Goal: Transaction & Acquisition: Register for event/course

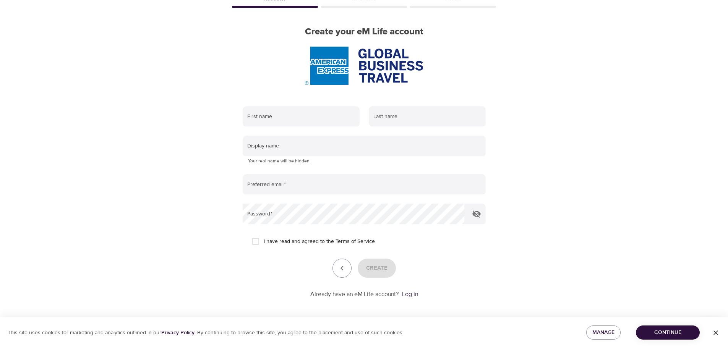
scroll to position [49, 0]
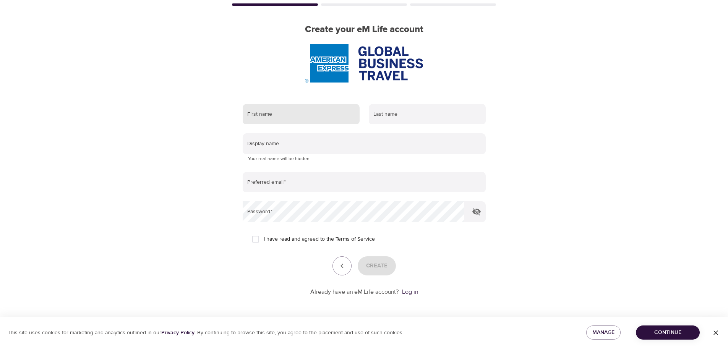
click at [286, 114] on input "text" at bounding box center [301, 114] width 117 height 21
type input "[PERSON_NAME]"
click at [404, 121] on input "text" at bounding box center [427, 114] width 117 height 21
type input "[PERSON_NAME]"
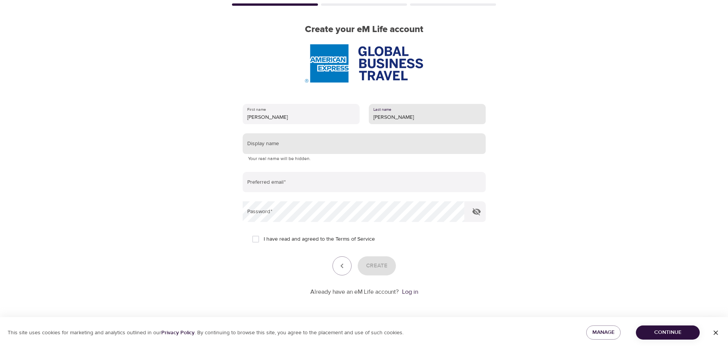
click at [330, 146] on input "text" at bounding box center [364, 143] width 243 height 21
click at [283, 118] on input "Anna" at bounding box center [301, 114] width 117 height 21
click at [285, 142] on input "text" at bounding box center [364, 143] width 243 height 21
type input "A"
click at [265, 147] on input "text" at bounding box center [364, 143] width 243 height 21
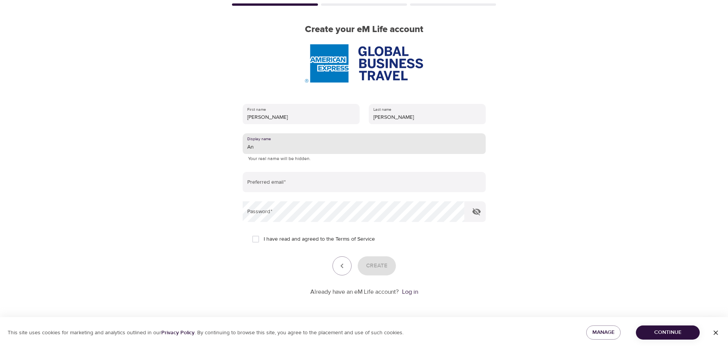
drag, startPoint x: 255, startPoint y: 151, endPoint x: 260, endPoint y: 151, distance: 5.0
click at [256, 151] on input "An" at bounding box center [364, 143] width 243 height 21
type input "A"
type input "Leopard"
click at [269, 178] on input "email" at bounding box center [364, 182] width 243 height 21
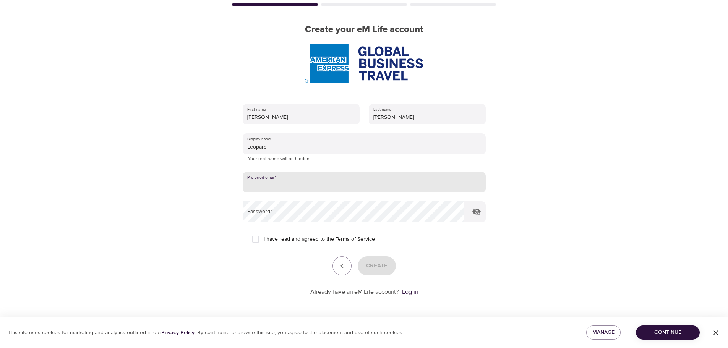
type input "anna.pedersen@amexgbt.com"
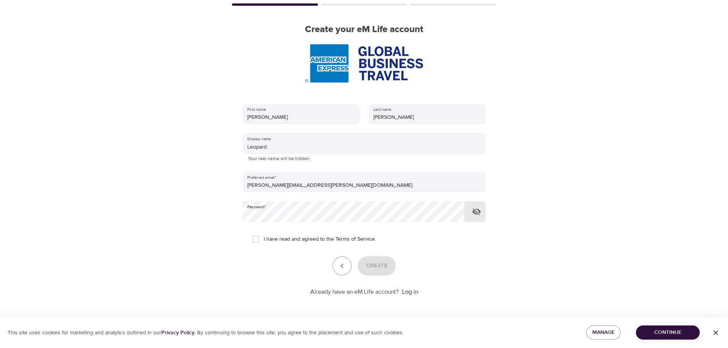
click at [375, 262] on div "Create" at bounding box center [364, 266] width 243 height 19
click at [255, 241] on input "I have read and agreed to the Terms of Service" at bounding box center [256, 239] width 16 height 16
checkbox input "true"
click at [374, 269] on span "Create" at bounding box center [376, 266] width 21 height 10
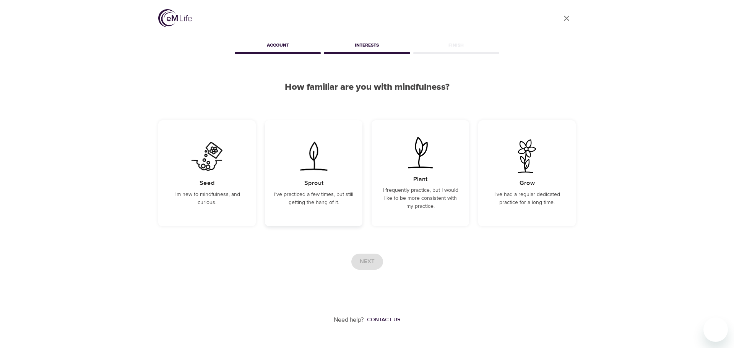
click at [295, 195] on p "I've practiced a few times, but still getting the hang of it." at bounding box center [313, 199] width 79 height 16
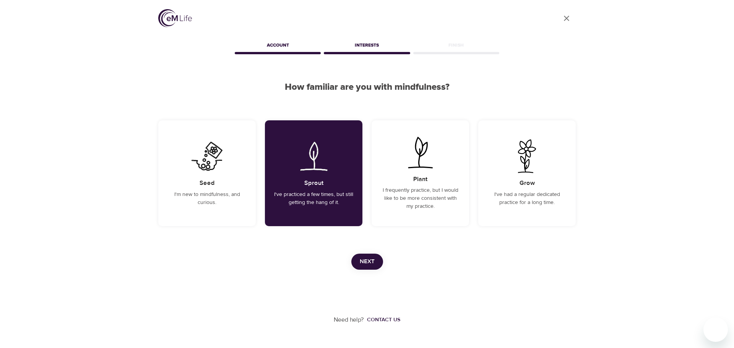
click at [369, 265] on span "Next" at bounding box center [367, 262] width 15 height 10
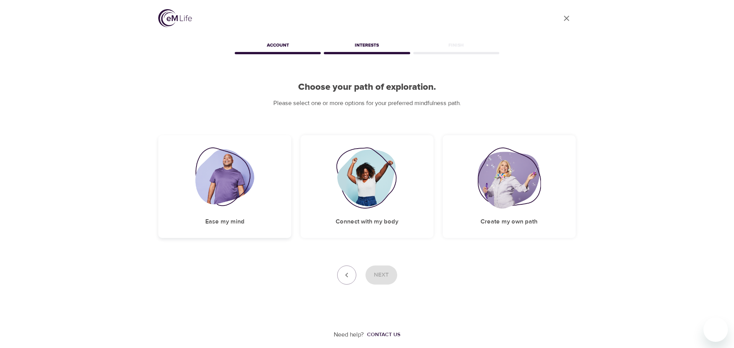
click at [267, 221] on div "Ease my mind" at bounding box center [224, 186] width 133 height 103
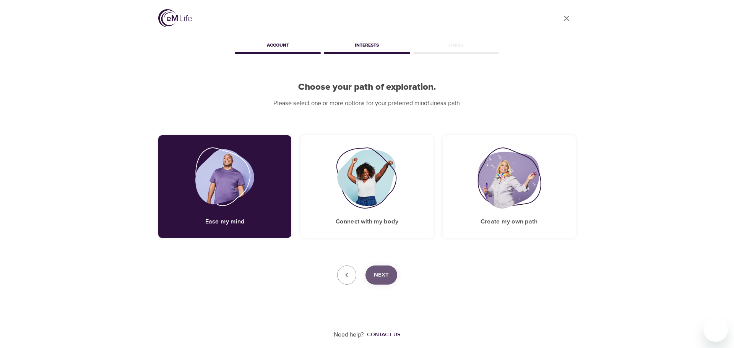
click at [376, 278] on span "Next" at bounding box center [381, 275] width 15 height 10
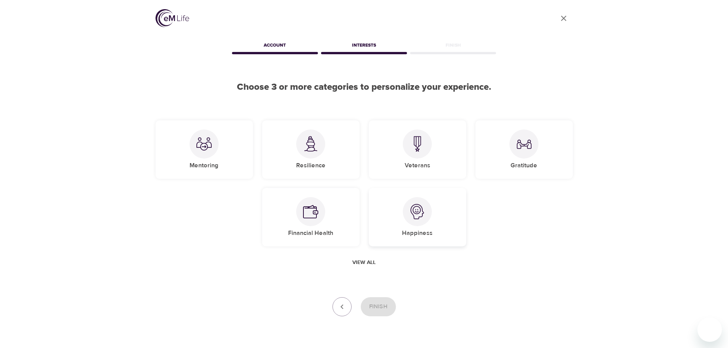
click at [402, 236] on div "Happiness" at bounding box center [417, 217] width 97 height 58
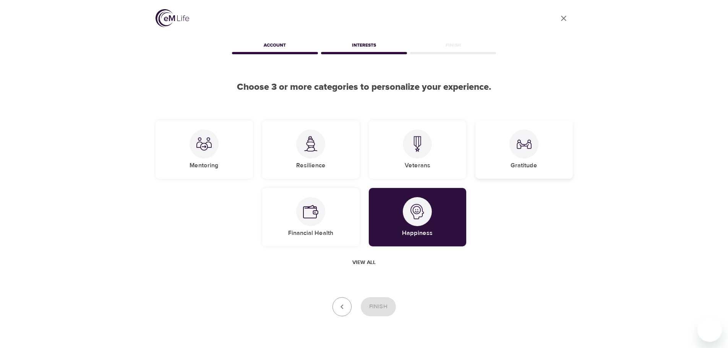
click at [497, 166] on div "Gratitude" at bounding box center [524, 149] width 97 height 58
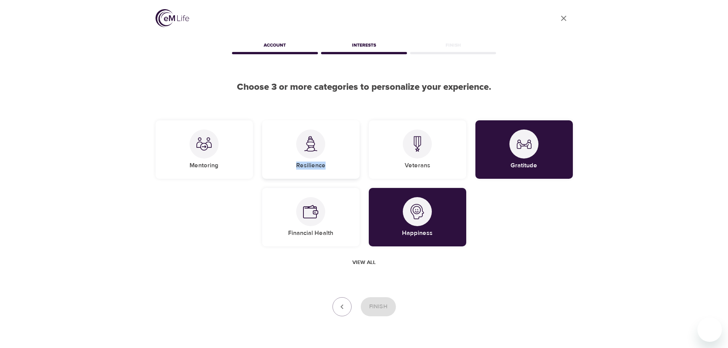
drag, startPoint x: 328, startPoint y: 166, endPoint x: 293, endPoint y: 167, distance: 35.2
click at [293, 167] on div "Resilience" at bounding box center [310, 149] width 97 height 58
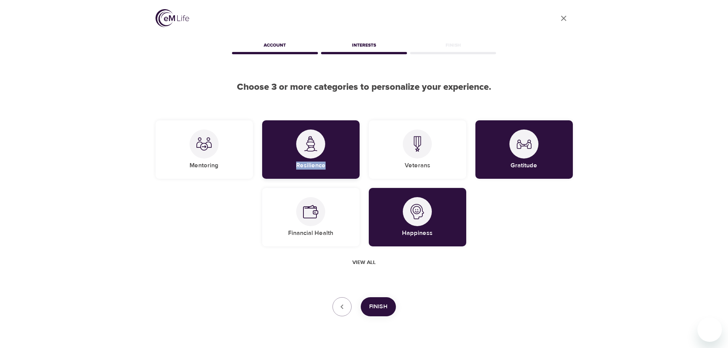
click at [342, 175] on div "Resilience" at bounding box center [310, 149] width 97 height 58
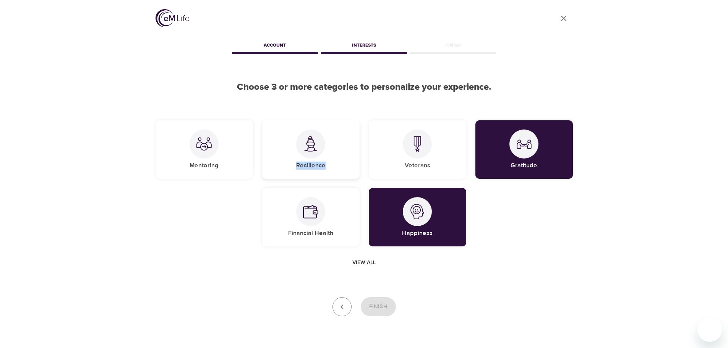
click at [299, 172] on div "Resilience" at bounding box center [310, 149] width 97 height 58
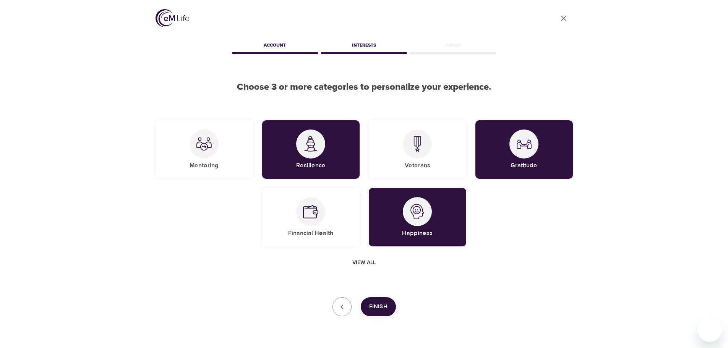
click at [388, 303] on button "Finish" at bounding box center [378, 306] width 35 height 19
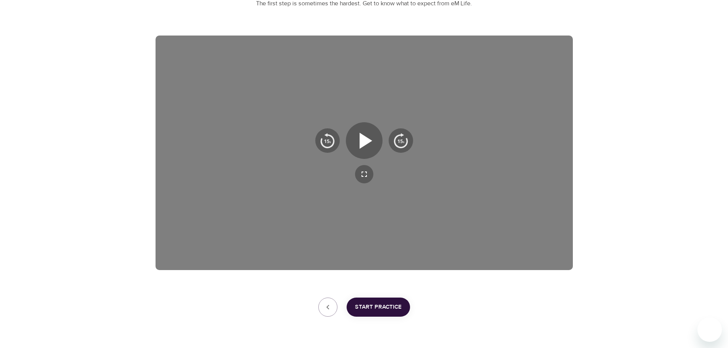
scroll to position [123, 0]
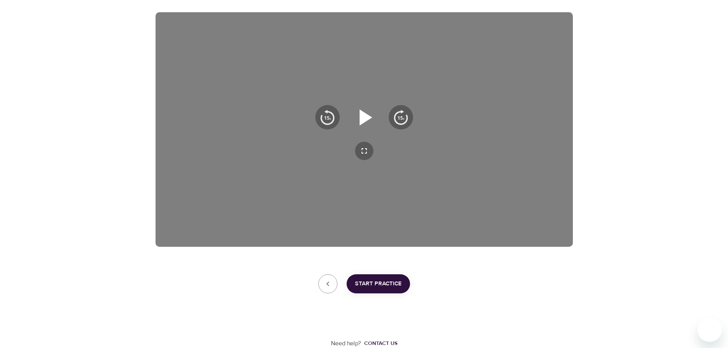
click at [375, 113] on icon "button" at bounding box center [365, 118] width 28 height 28
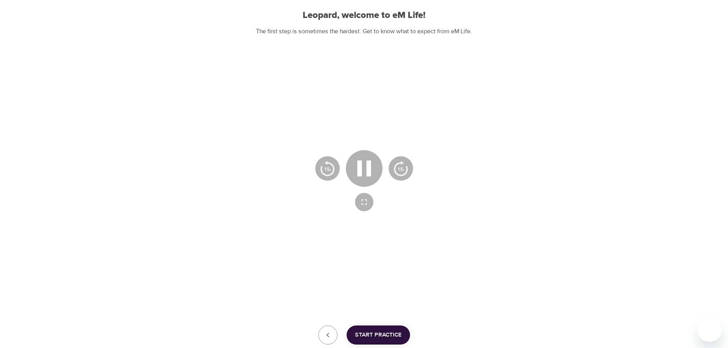
scroll to position [85, 0]
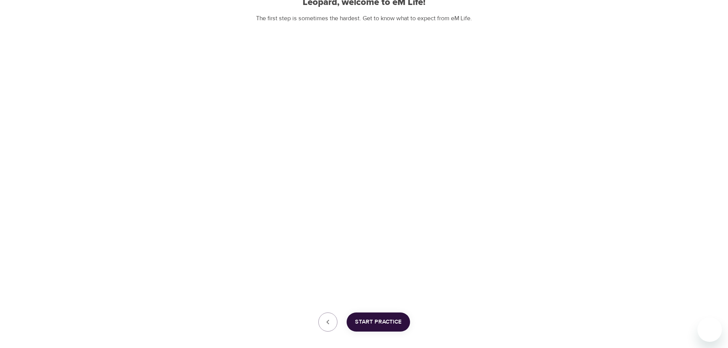
click at [387, 326] on span "Start Practice" at bounding box center [378, 322] width 47 height 10
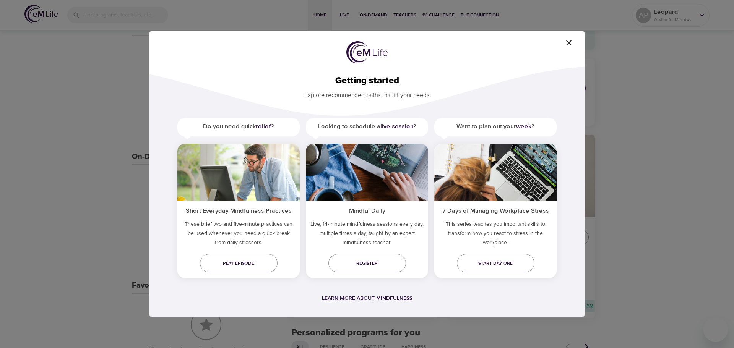
click at [570, 42] on icon "button" at bounding box center [568, 42] width 5 height 5
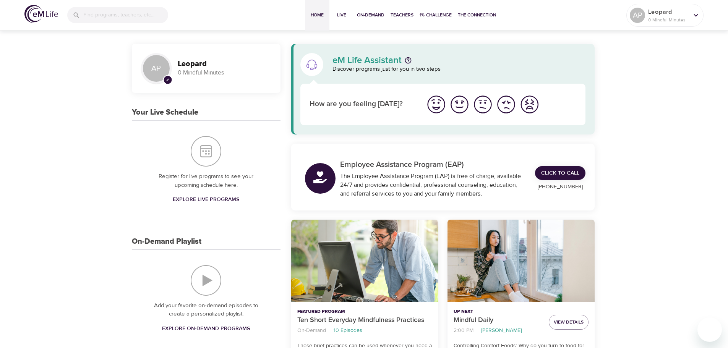
click at [459, 108] on img "I'm feeling good" at bounding box center [459, 104] width 21 height 21
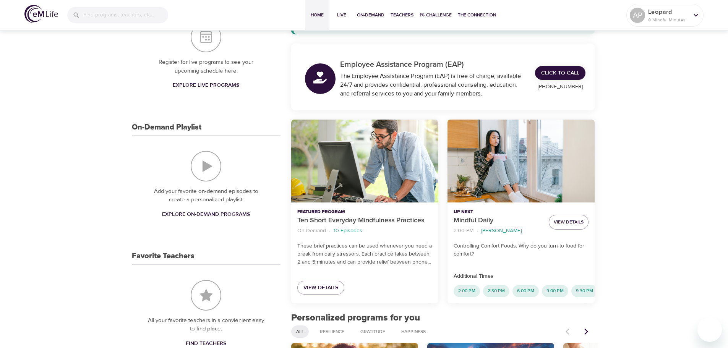
scroll to position [115, 0]
click at [317, 289] on span "View Details" at bounding box center [321, 288] width 35 height 10
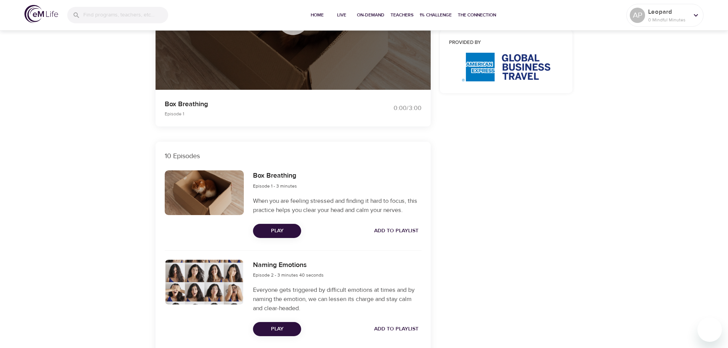
scroll to position [150, 0]
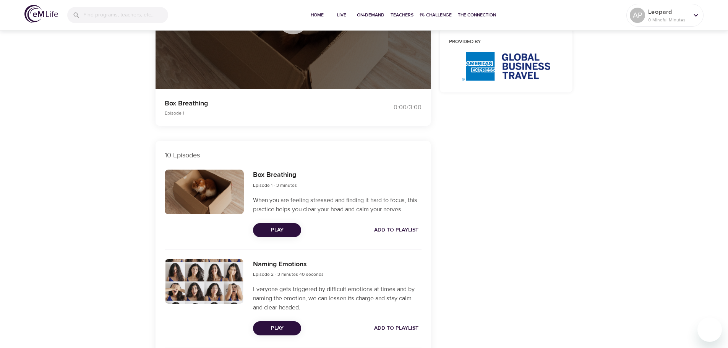
click at [286, 228] on span "Play" at bounding box center [277, 231] width 36 height 10
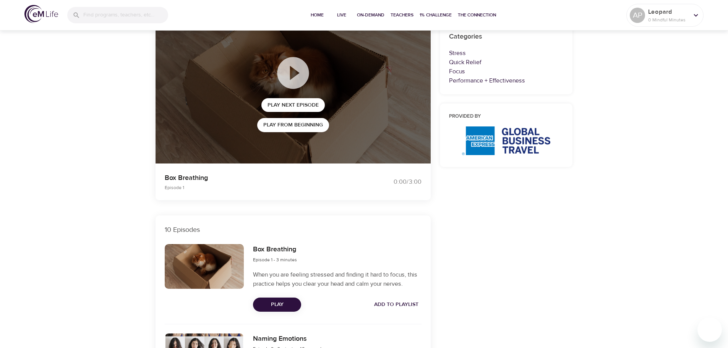
scroll to position [76, 0]
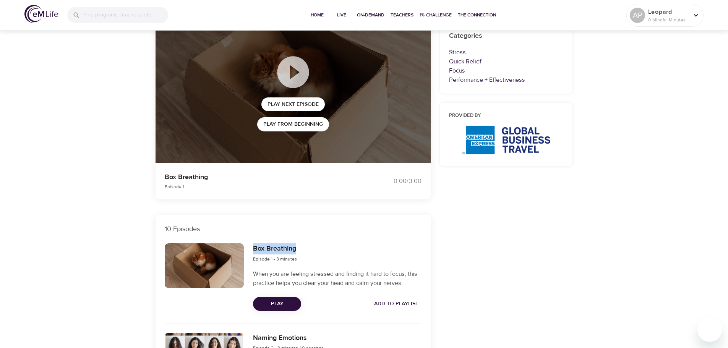
drag, startPoint x: 299, startPoint y: 250, endPoint x: 254, endPoint y: 254, distance: 44.9
click at [254, 254] on div "Box Breathing Episode 1 - 3 minutes" at bounding box center [337, 254] width 168 height 20
copy h6 "Box Breathing"
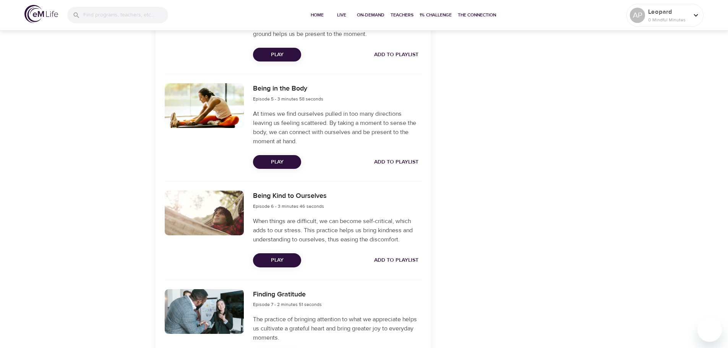
scroll to position [535, 0]
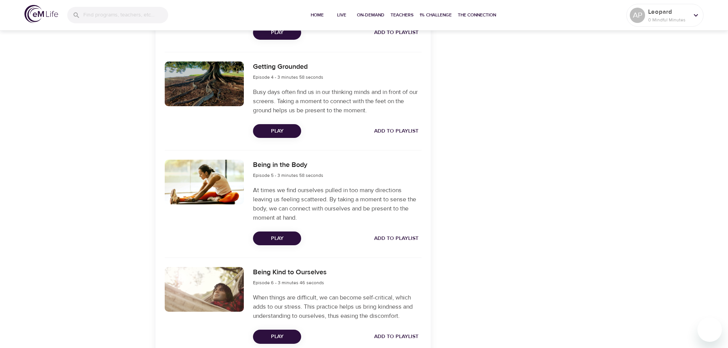
click at [279, 241] on span "Play" at bounding box center [277, 239] width 36 height 10
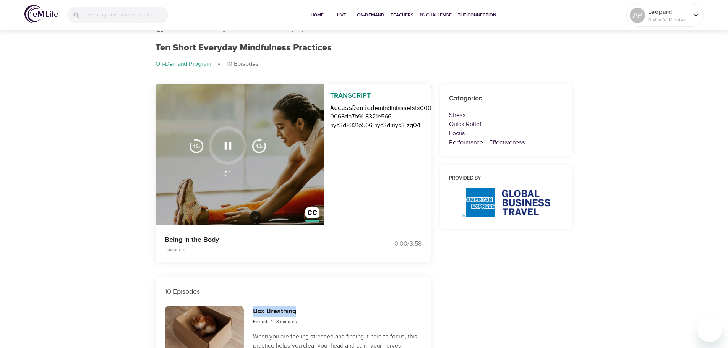
scroll to position [0, 0]
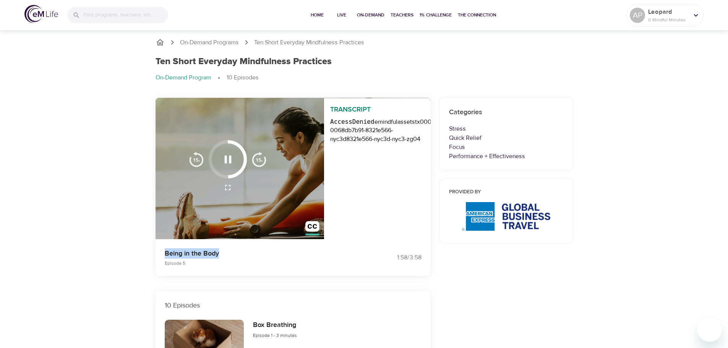
drag, startPoint x: 220, startPoint y: 255, endPoint x: 166, endPoint y: 257, distance: 54.3
click at [166, 257] on p "Being in the Body" at bounding box center [260, 254] width 190 height 10
copy p "Being in the Body"
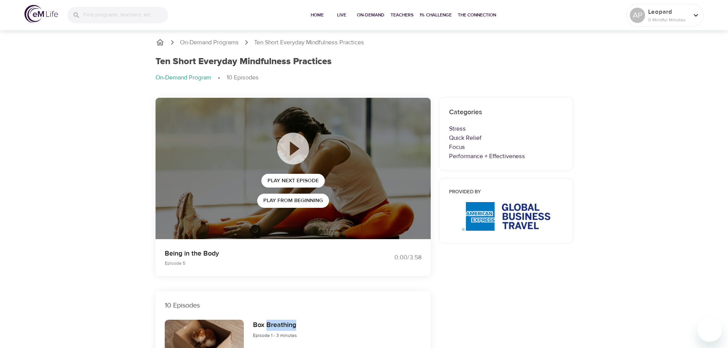
drag, startPoint x: 298, startPoint y: 325, endPoint x: 268, endPoint y: 326, distance: 29.8
click at [268, 326] on div "Box Breathing Episode 1 - 3 minutes" at bounding box center [337, 330] width 168 height 20
copy h6 "Breathing"
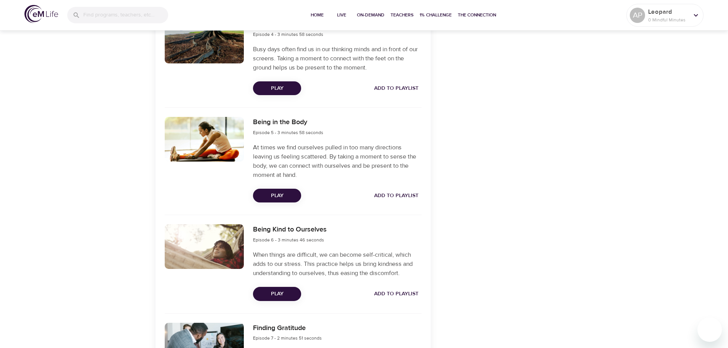
scroll to position [571, 0]
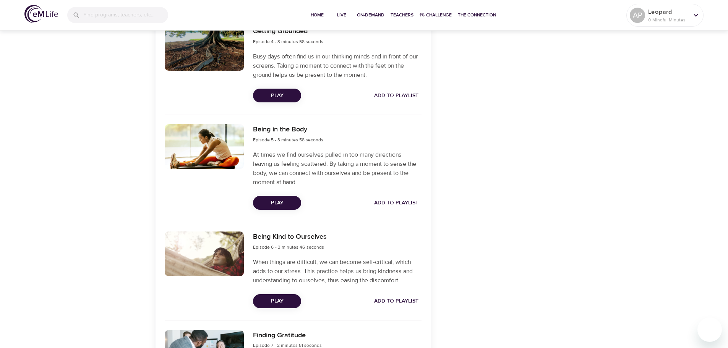
click at [271, 302] on span "Play" at bounding box center [277, 302] width 36 height 10
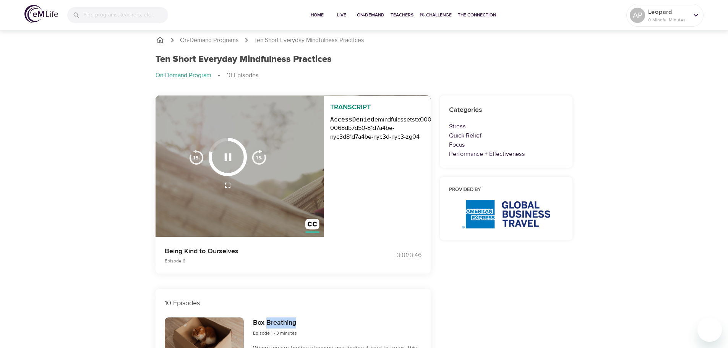
scroll to position [38, 0]
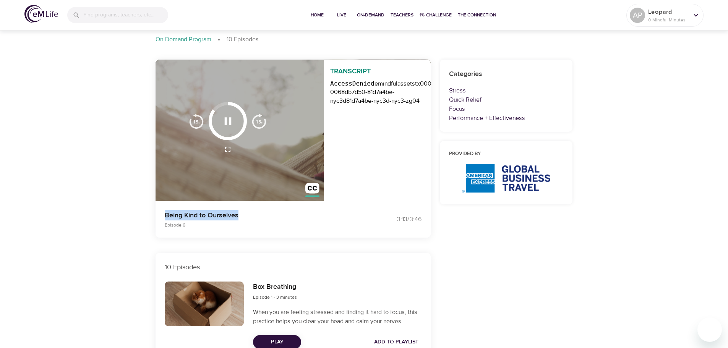
drag, startPoint x: 240, startPoint y: 216, endPoint x: 165, endPoint y: 214, distance: 75.3
click at [165, 214] on p "Being Kind to Ourselves" at bounding box center [260, 215] width 190 height 10
copy p "Being Kind to Ourselves"
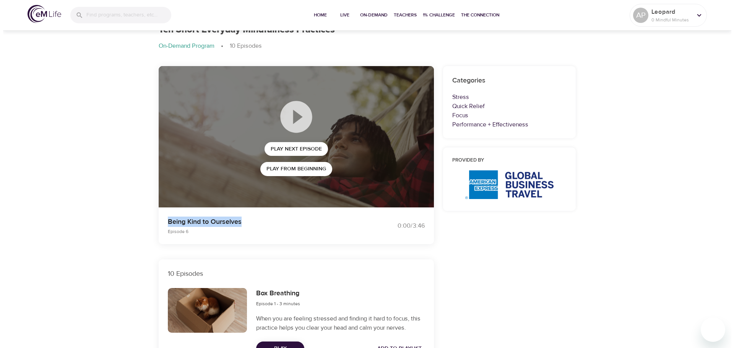
scroll to position [0, 0]
